Goal: Find contact information: Find contact information

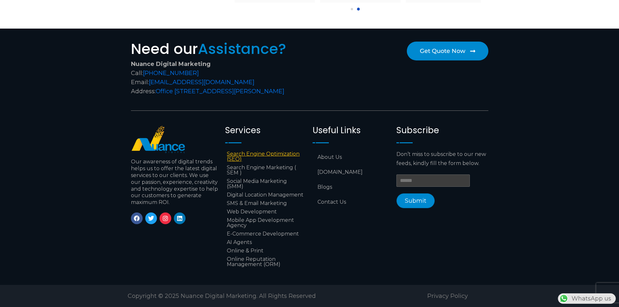
scroll to position [0, 171]
click at [328, 195] on link "Contact Us" at bounding box center [351, 202] width 77 height 15
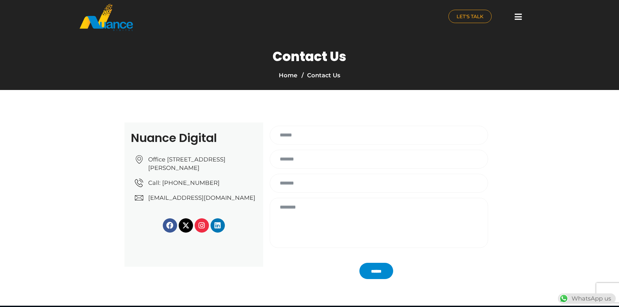
drag, startPoint x: 152, startPoint y: 161, endPoint x: 263, endPoint y: 185, distance: 112.8
click at [263, 185] on div "Contact form" at bounding box center [379, 186] width 235 height 24
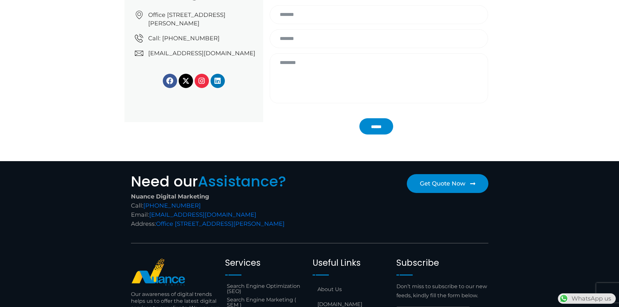
scroll to position [163, 0]
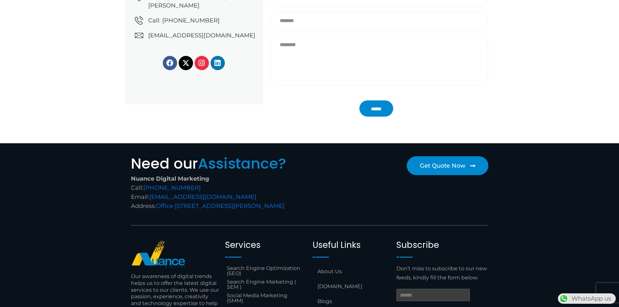
drag, startPoint x: 156, startPoint y: 203, endPoint x: 242, endPoint y: 215, distance: 87.2
click at [242, 211] on div "Nuance Digital Marketing Call: +974 6688 1424 Email: info@nuancedigitalsolution…" at bounding box center [219, 192] width 176 height 36
copy div "Office [STREET_ADDRESS][PERSON_NAME]"
click at [270, 207] on link "Office [STREET_ADDRESS][PERSON_NAME]" at bounding box center [220, 205] width 129 height 7
drag, startPoint x: 271, startPoint y: 200, endPoint x: 271, endPoint y: 208, distance: 8.5
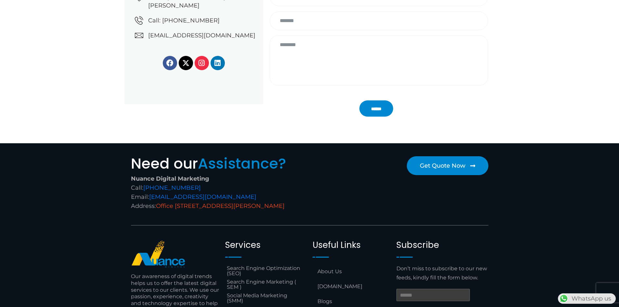
click at [271, 208] on div "Nuance Digital Marketing Call: +974 6688 1424 Email: info@nuancedigitalsolution…" at bounding box center [219, 192] width 176 height 36
drag, startPoint x: 251, startPoint y: 217, endPoint x: 271, endPoint y: 206, distance: 23.3
click at [271, 206] on div "Nuance Digital Marketing Call: +974 6688 1424 Email: info@nuancedigitalsolution…" at bounding box center [219, 192] width 176 height 36
copy link "New Al Mirqab, Jawaan Street, Doha – Qatar"
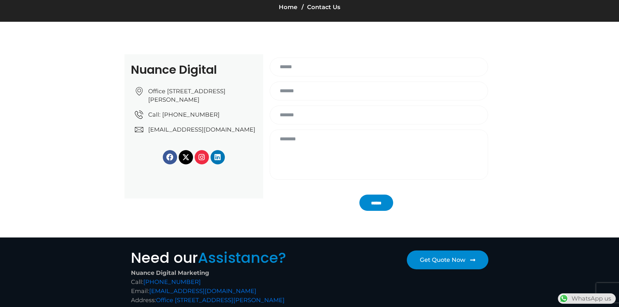
scroll to position [65, 0]
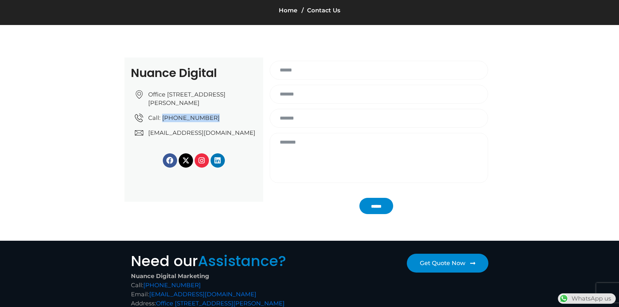
drag, startPoint x: 177, startPoint y: 126, endPoint x: 163, endPoint y: 126, distance: 14.6
click at [163, 126] on ul "Office No: 31، Al Malki Business Center, New Al Mirqab, Jawaan Street, Doha – Q…" at bounding box center [196, 113] width 122 height 47
copy span "[PHONE_NUMBER]"
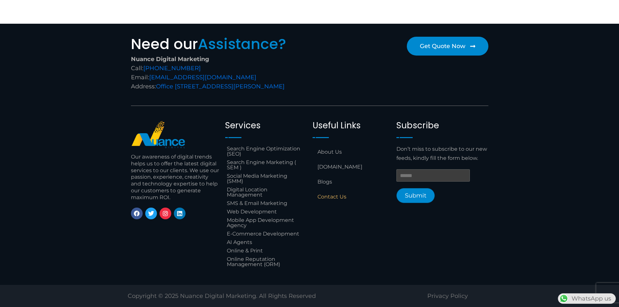
scroll to position [291, 0]
